Goal: Find specific page/section: Find specific page/section

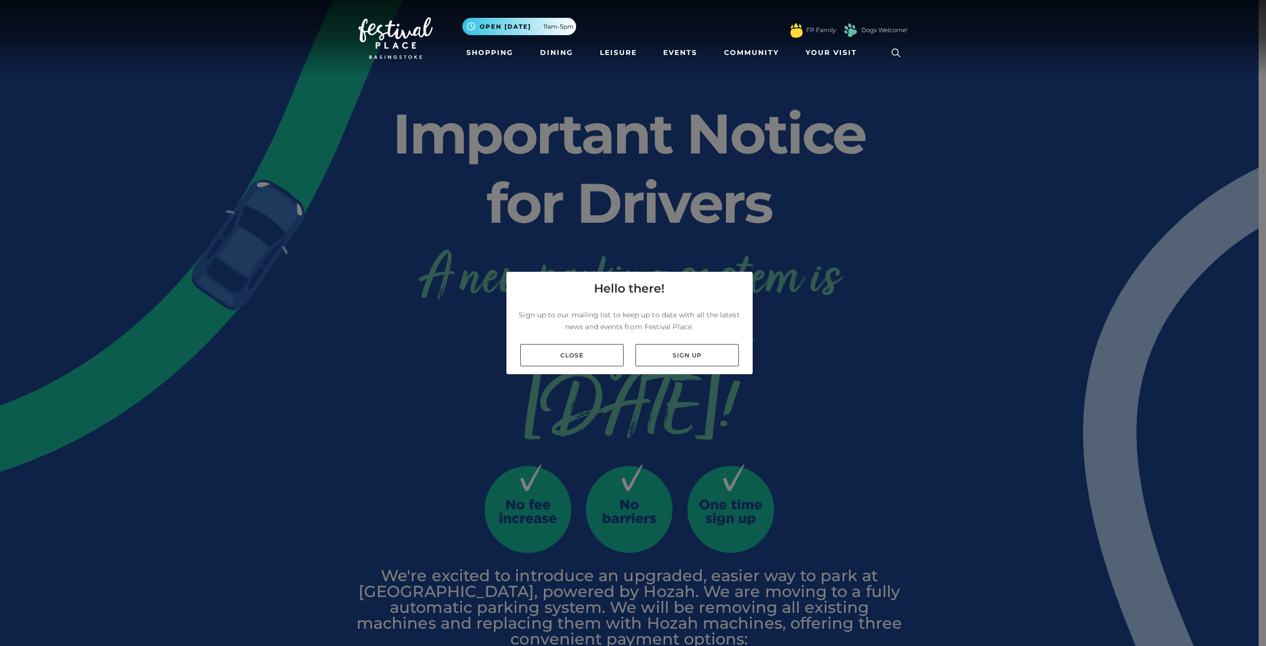
click at [602, 352] on link "Close" at bounding box center [571, 355] width 103 height 22
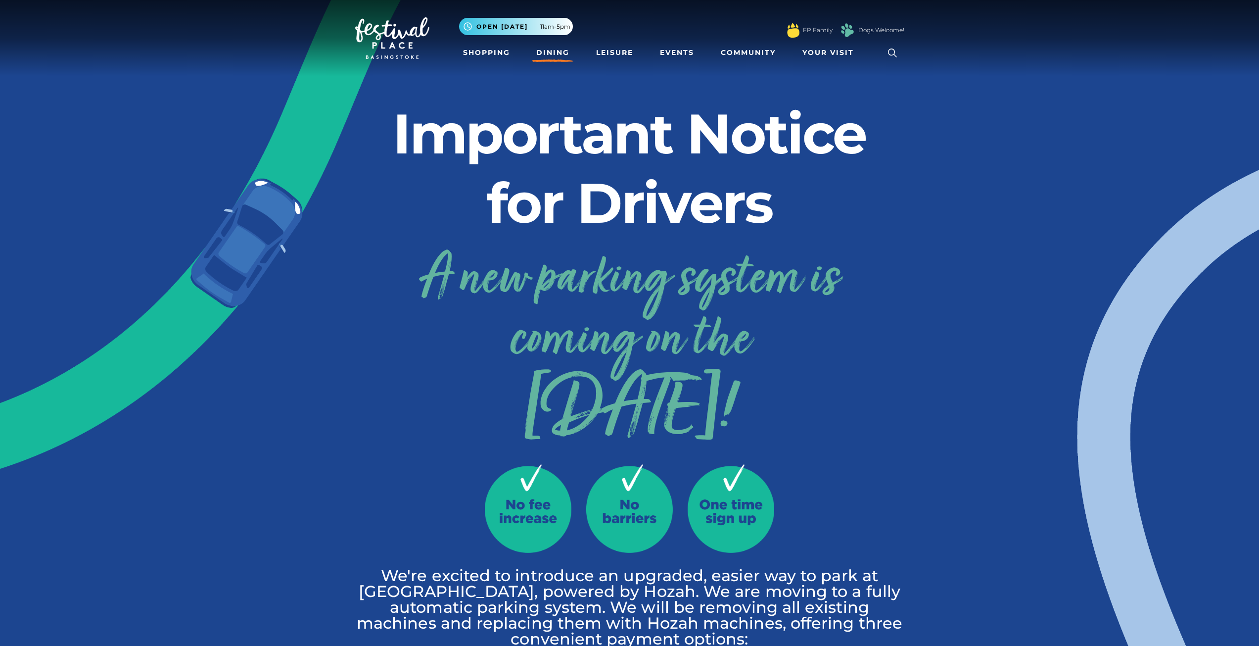
click at [543, 52] on link "Dining" at bounding box center [552, 53] width 41 height 18
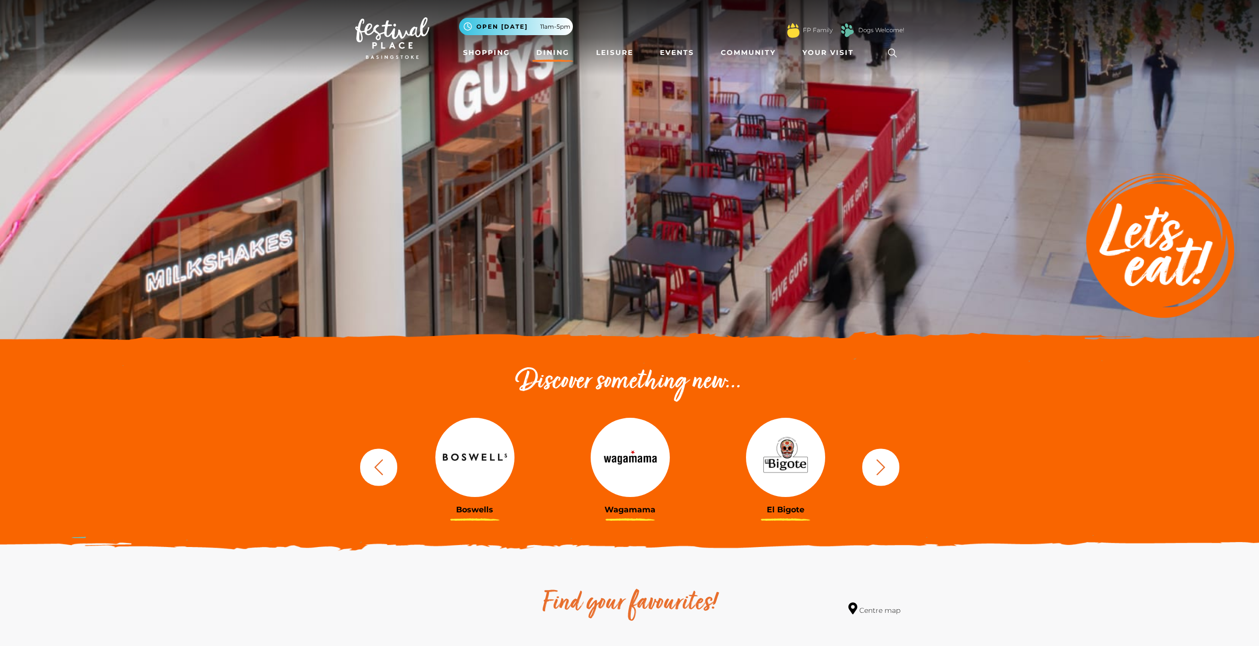
click at [888, 480] on button "button" at bounding box center [880, 466] width 37 height 37
click at [885, 472] on icon "button" at bounding box center [881, 467] width 18 height 18
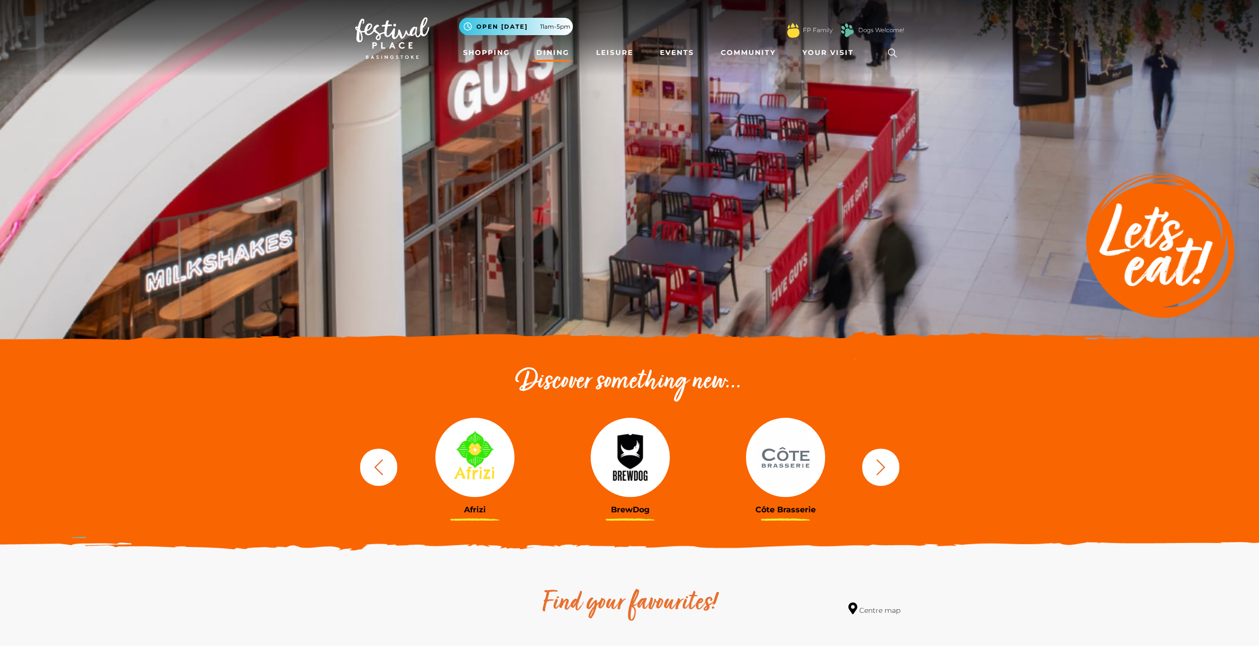
click at [885, 472] on icon "button" at bounding box center [881, 467] width 18 height 18
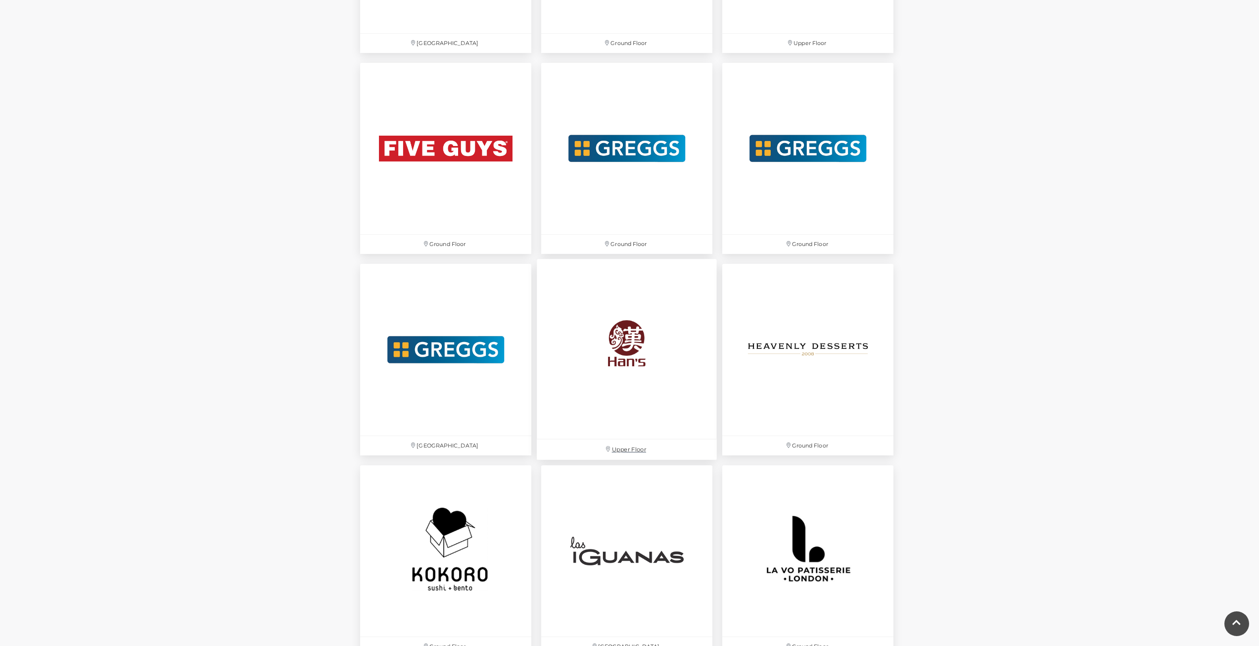
scroll to position [1830, 0]
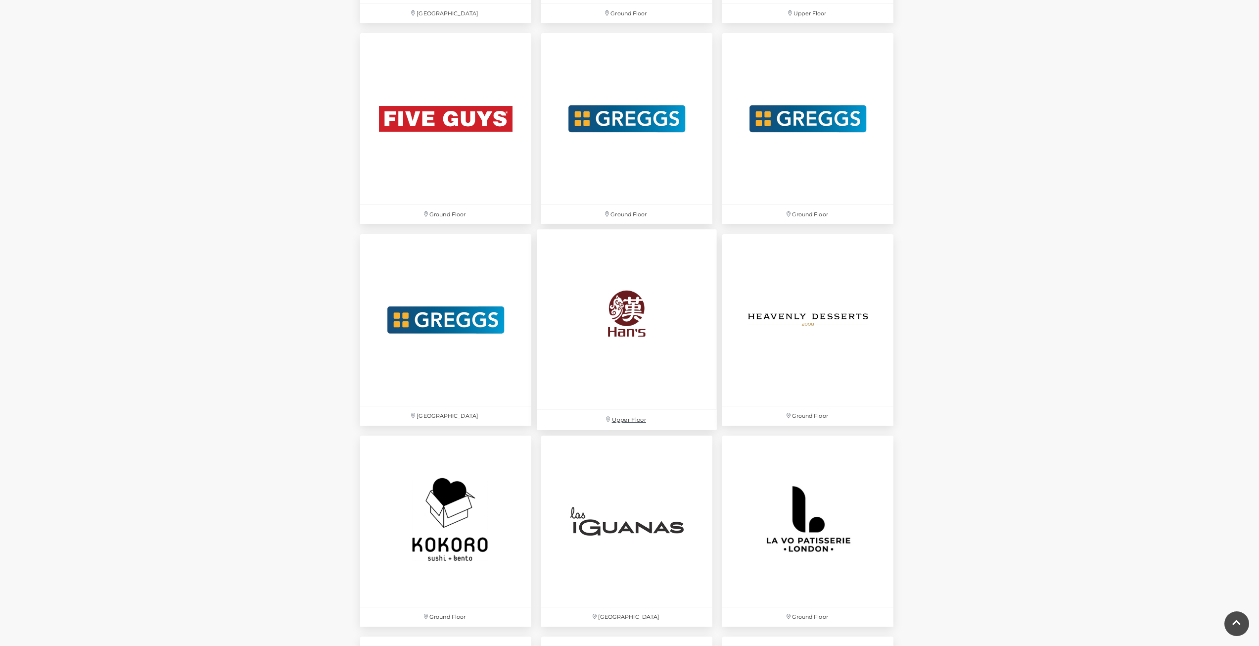
click at [589, 314] on img at bounding box center [627, 320] width 180 height 180
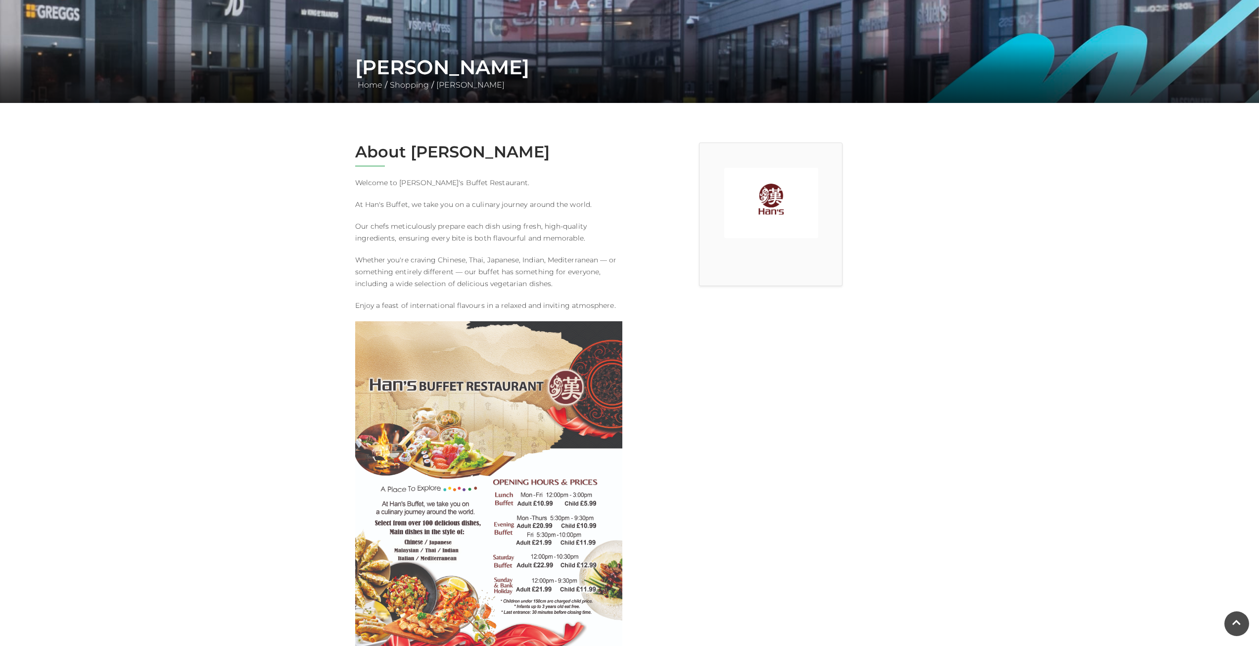
scroll to position [148, 0]
